Goal: Find specific page/section: Find specific page/section

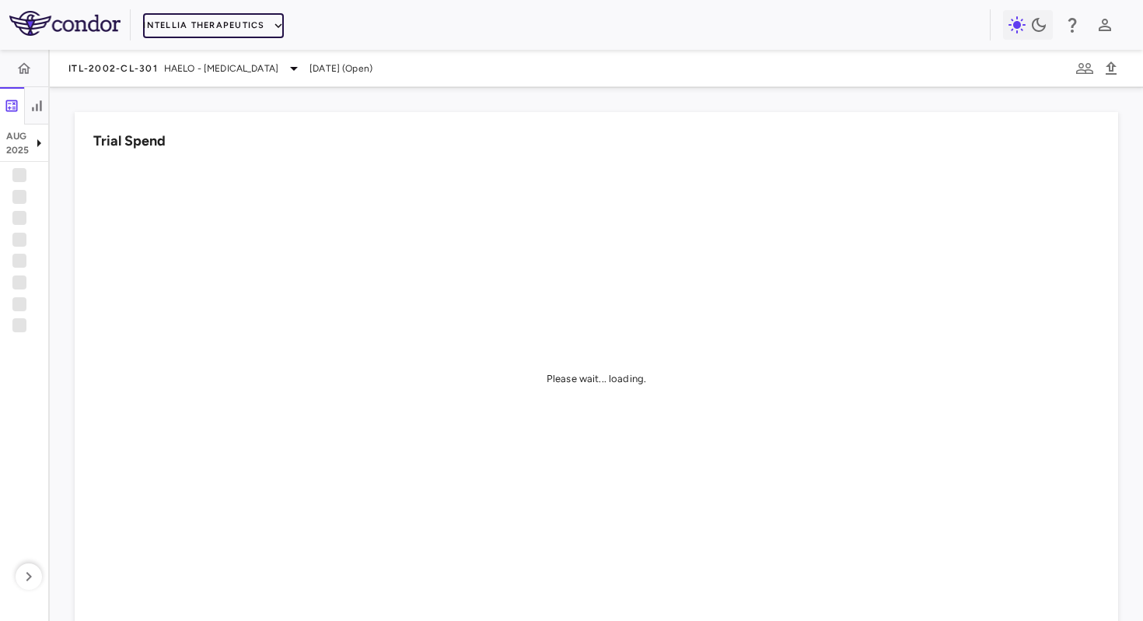
click at [170, 23] on button "Intellia Therapeutics" at bounding box center [213, 25] width 140 height 25
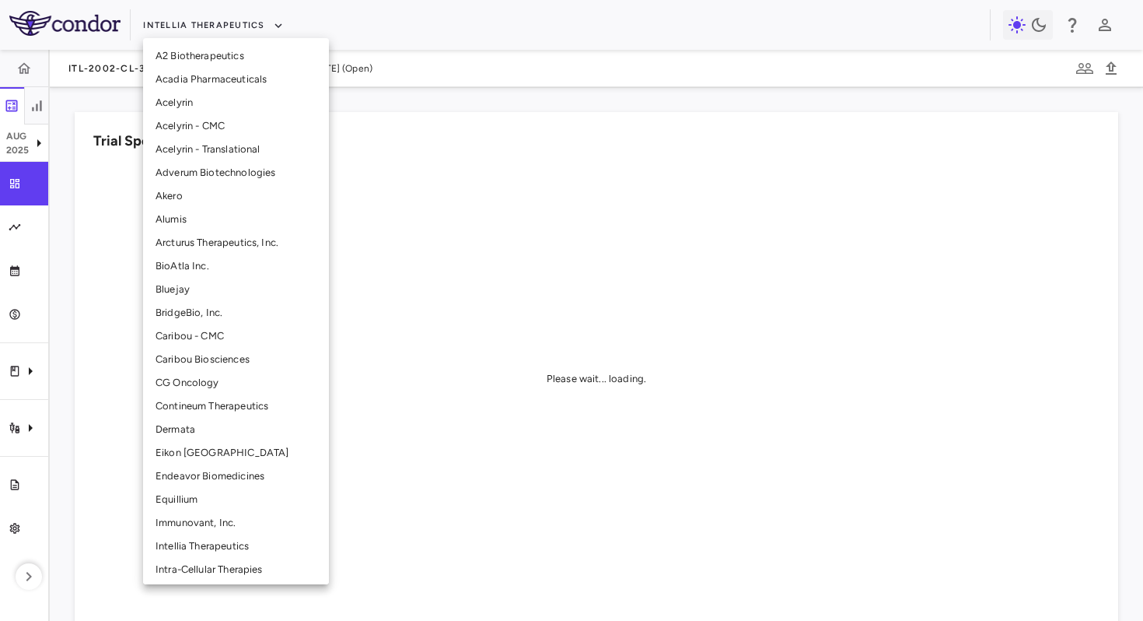
click at [190, 318] on li "BridgeBio, Inc." at bounding box center [236, 312] width 186 height 23
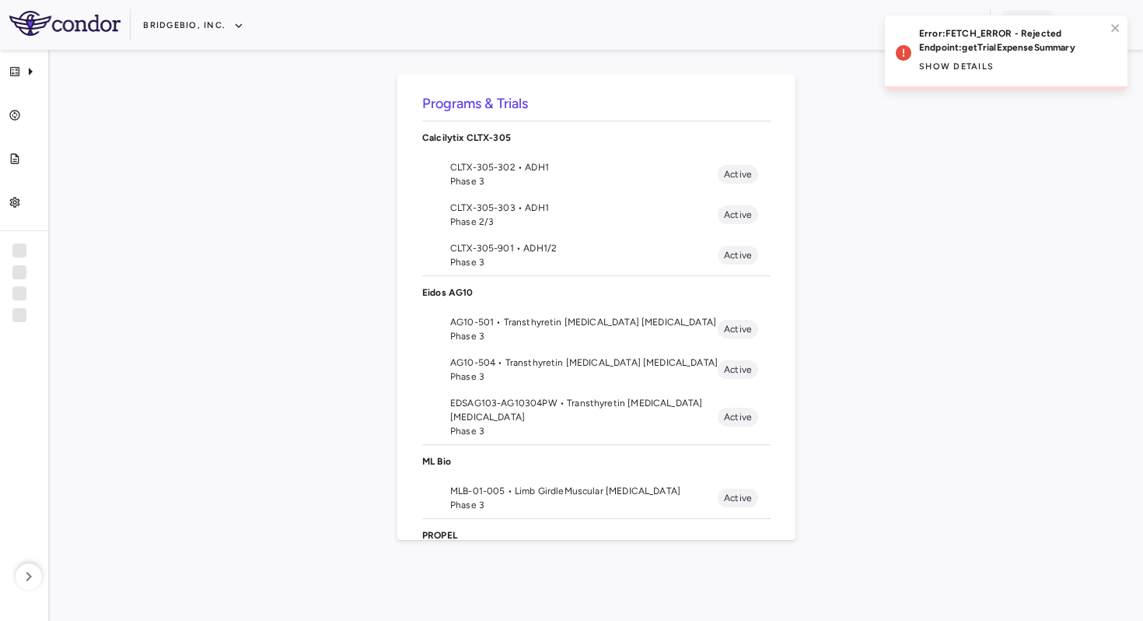
click at [1049, 58] on div "Error: FETCH_ERROR - Rejected Endpoint: getTrialExpenseSummary Show details" at bounding box center [1012, 52] width 187 height 53
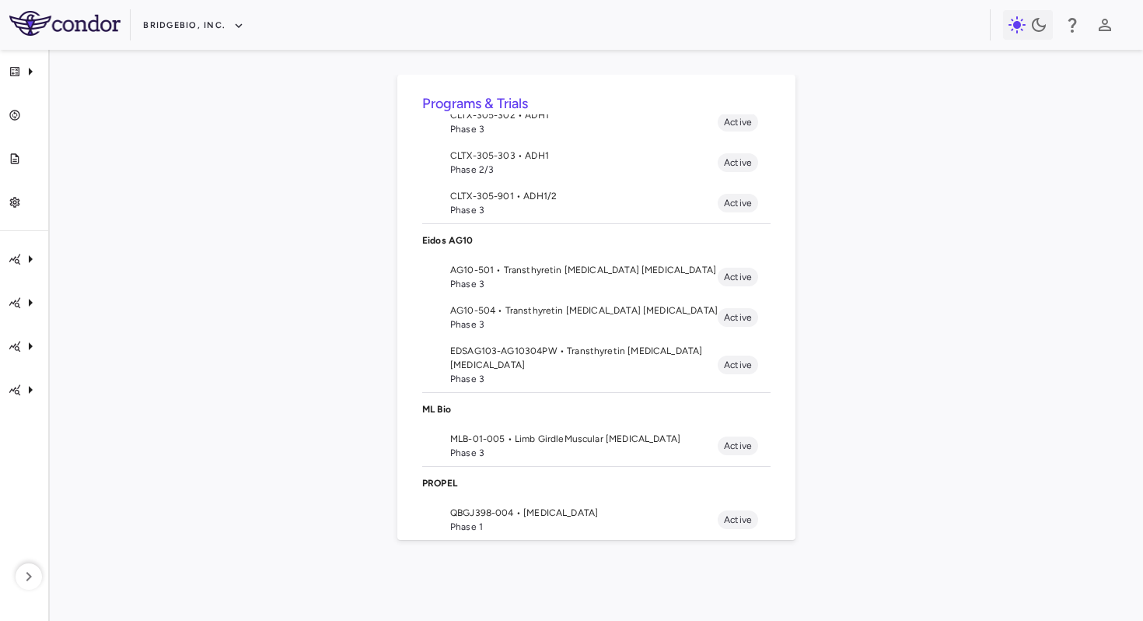
scroll to position [53, 0]
click at [623, 270] on span "AG10-501 • Transthyretin [MEDICAL_DATA] [MEDICAL_DATA]" at bounding box center [584, 269] width 268 height 14
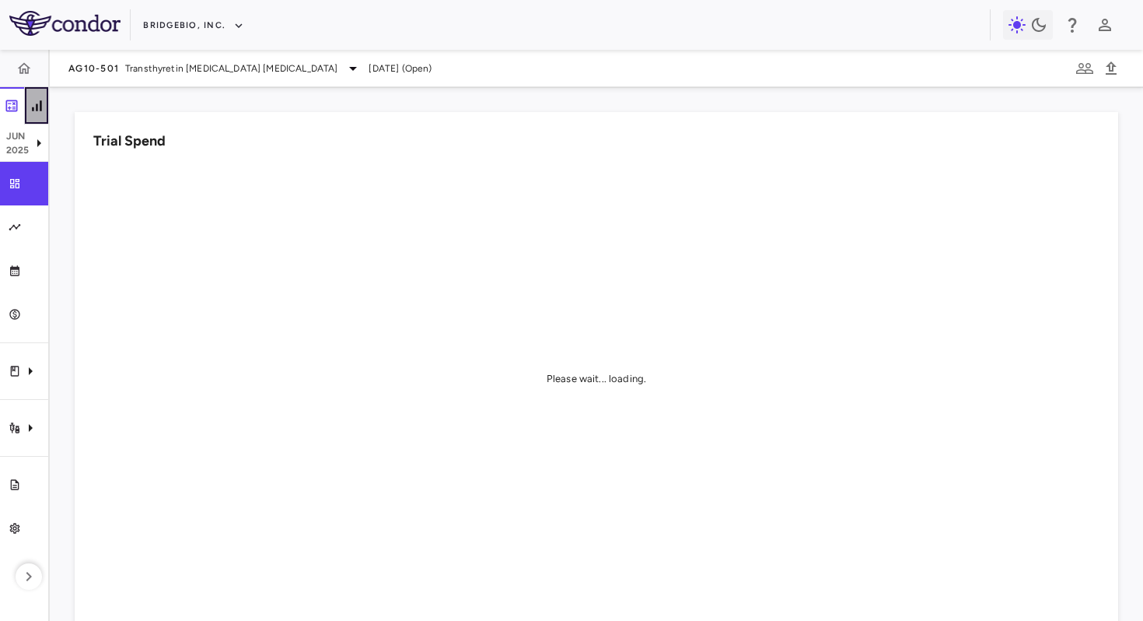
click at [39, 107] on icon "button" at bounding box center [37, 106] width 16 height 16
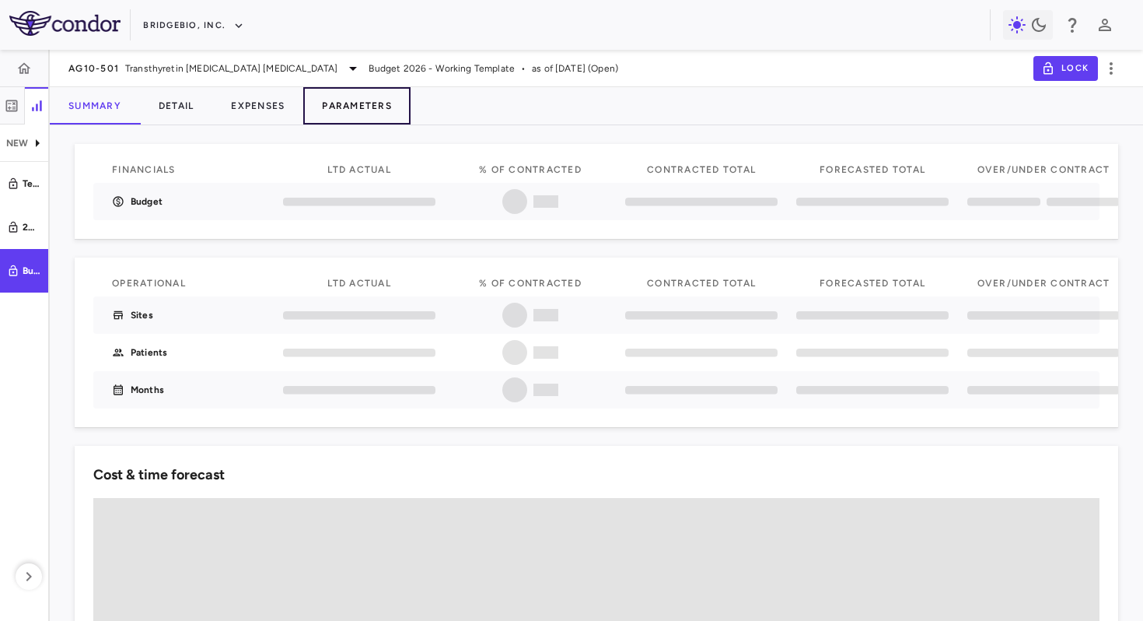
click at [331, 89] on button "Parameters" at bounding box center [356, 105] width 107 height 37
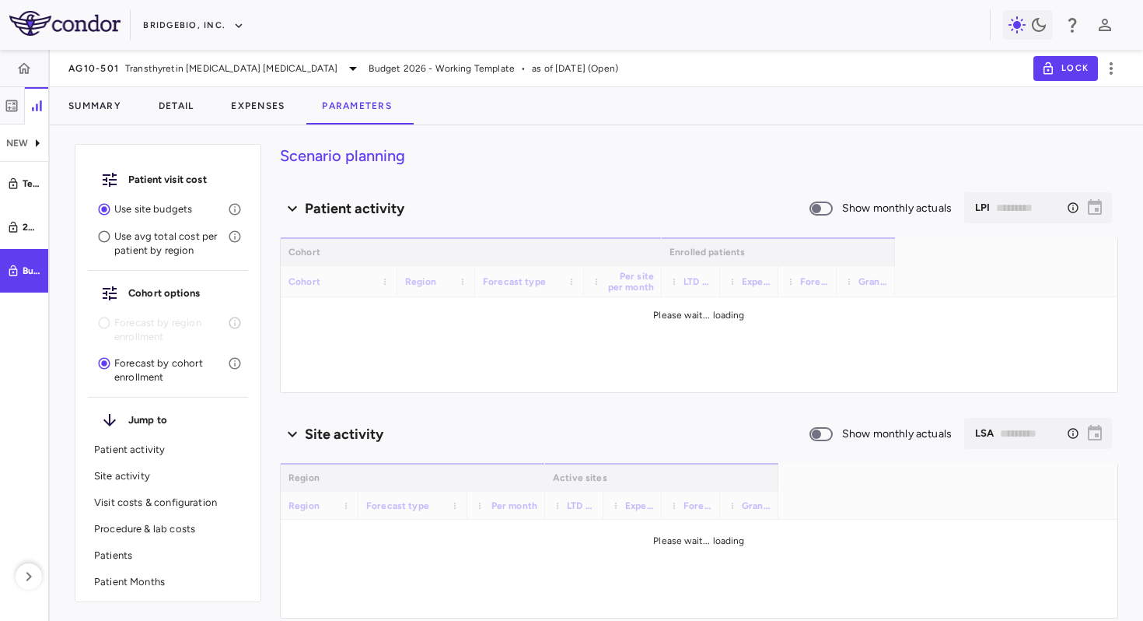
click at [140, 477] on p "Site activity" at bounding box center [168, 476] width 148 height 14
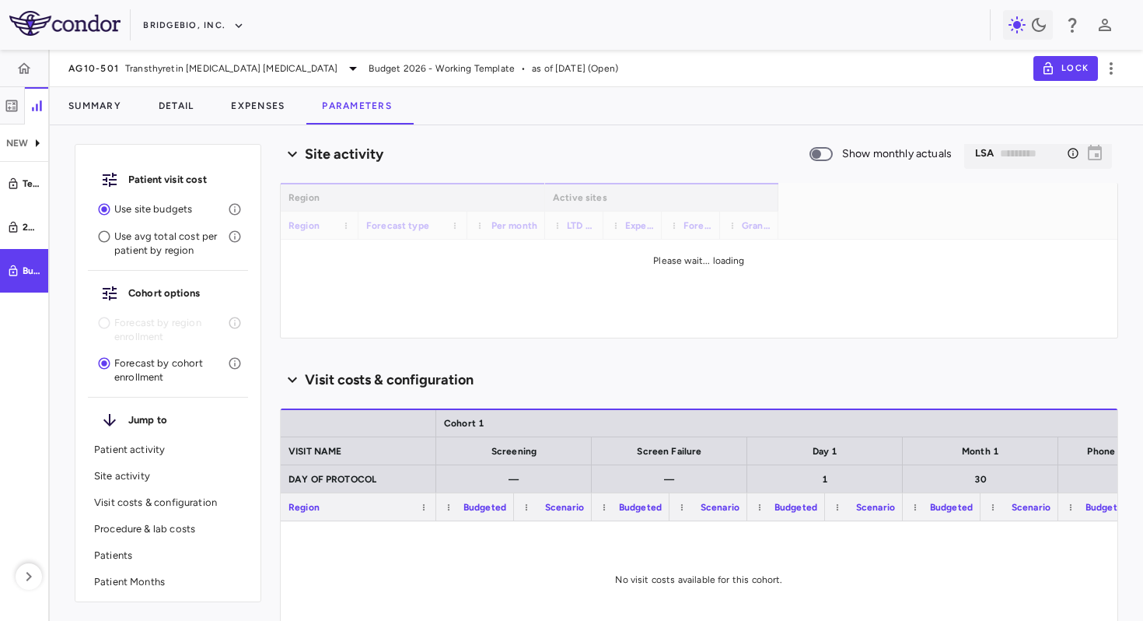
click at [139, 509] on div "Visit costs & configuration" at bounding box center [168, 502] width 160 height 26
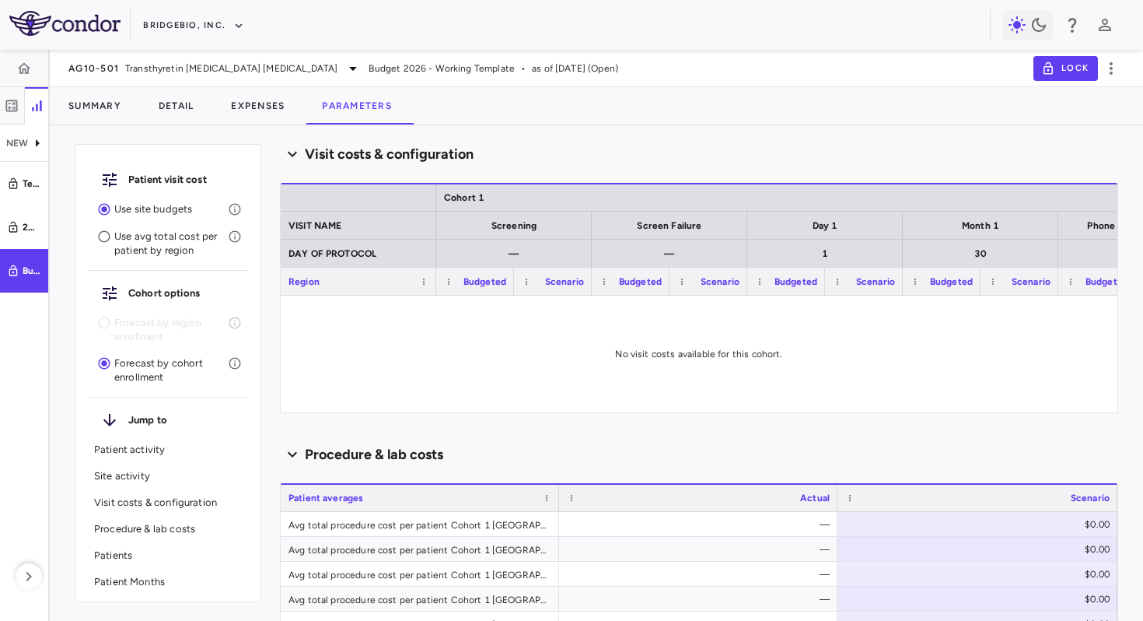
click at [139, 530] on p "Procedure & lab costs" at bounding box center [168, 529] width 148 height 14
